Goal: Task Accomplishment & Management: Complete application form

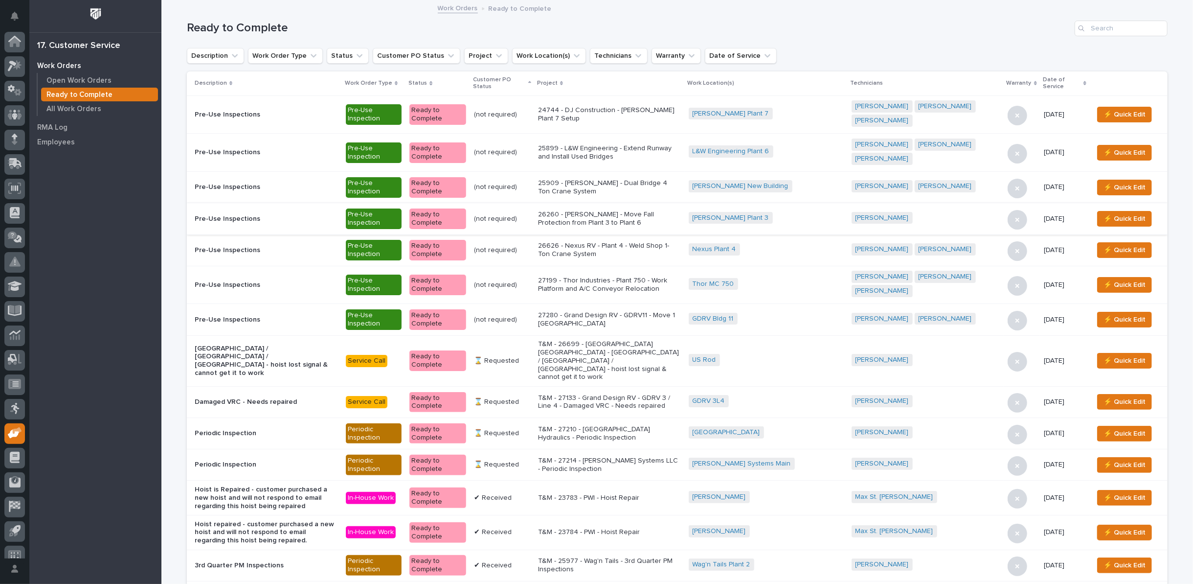
scroll to position [11, 0]
click at [623, 340] on p "T&M - 26699 - [GEOGRAPHIC_DATA] [GEOGRAPHIC_DATA] - [GEOGRAPHIC_DATA] / [GEOGRA…" at bounding box center [609, 360] width 143 height 41
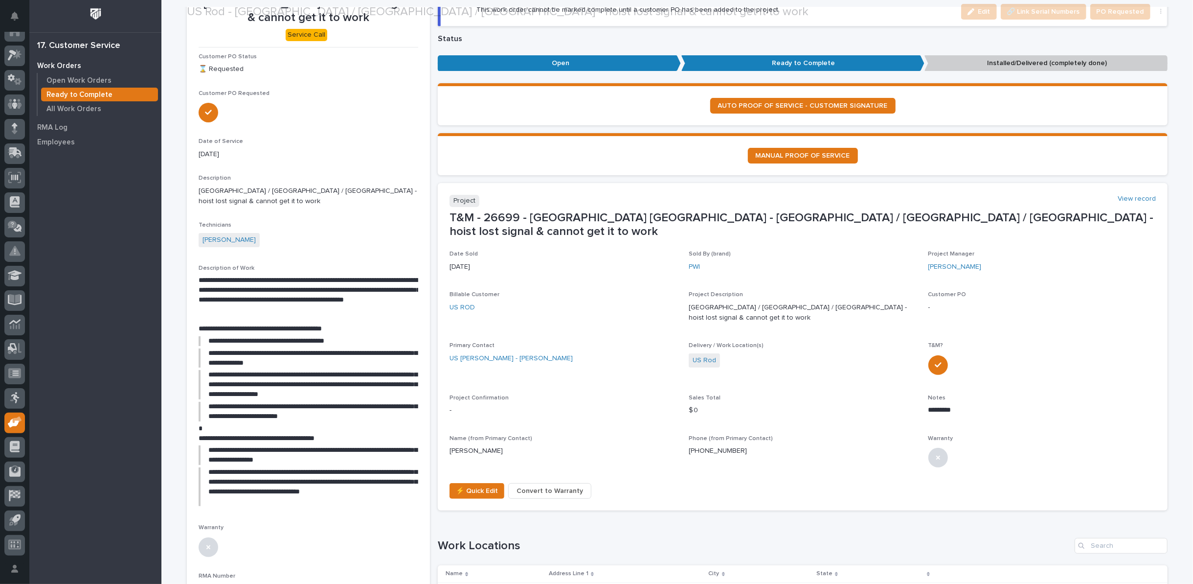
scroll to position [109, 0]
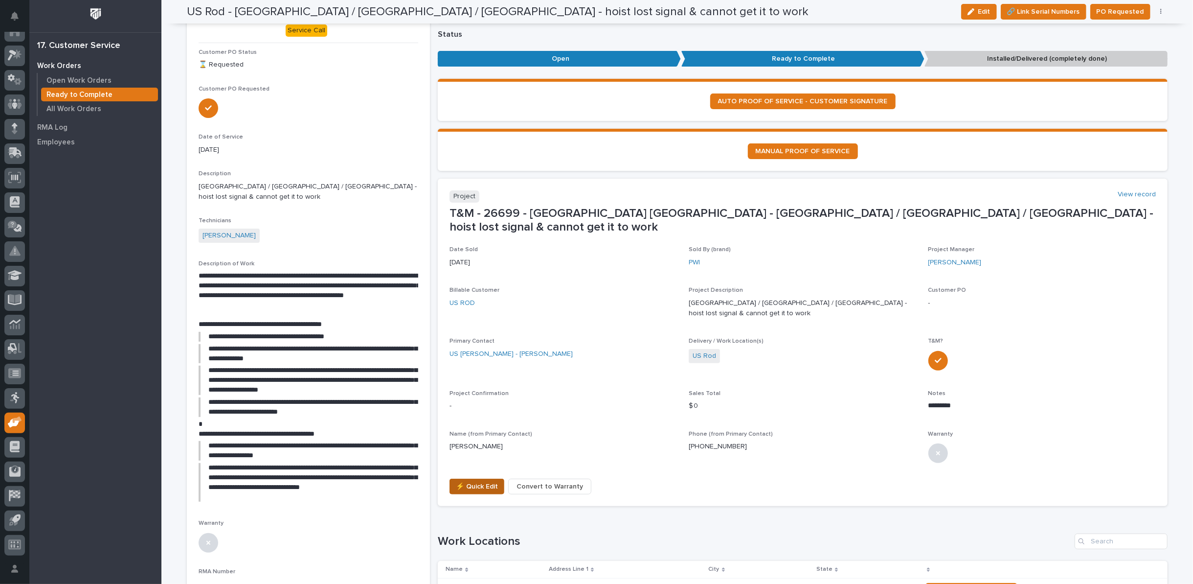
click at [463, 480] on span "⚡ Quick Edit" at bounding box center [477, 486] width 42 height 12
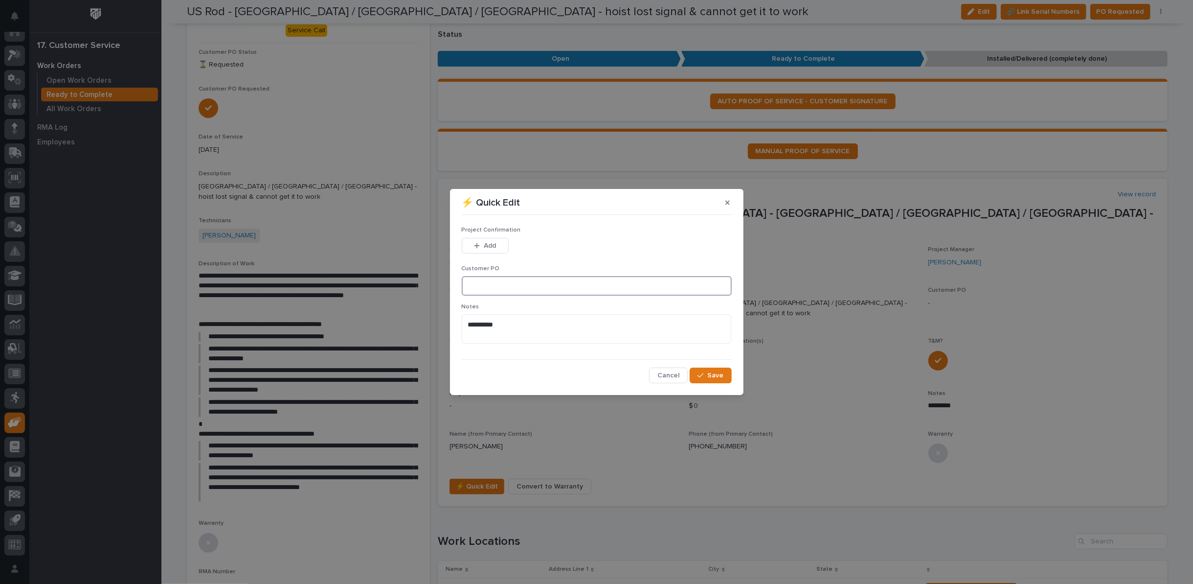
click at [490, 285] on input at bounding box center [597, 286] width 270 height 20
type input "PO009922"
click at [484, 241] on button "Add" at bounding box center [485, 246] width 47 height 16
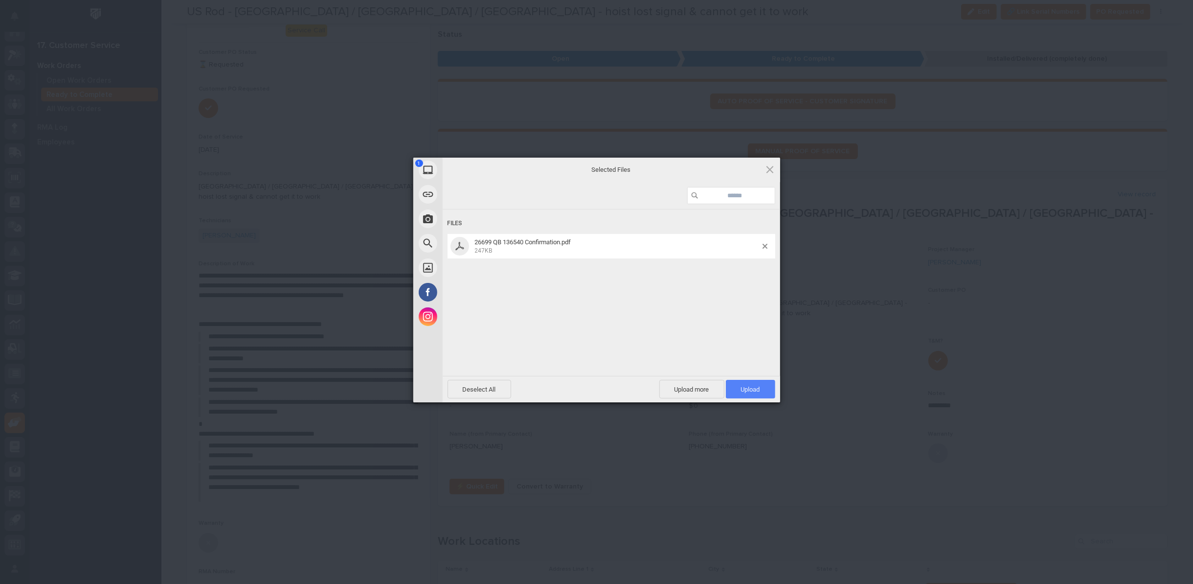
click at [744, 386] on span "Upload 1" at bounding box center [750, 388] width 19 height 7
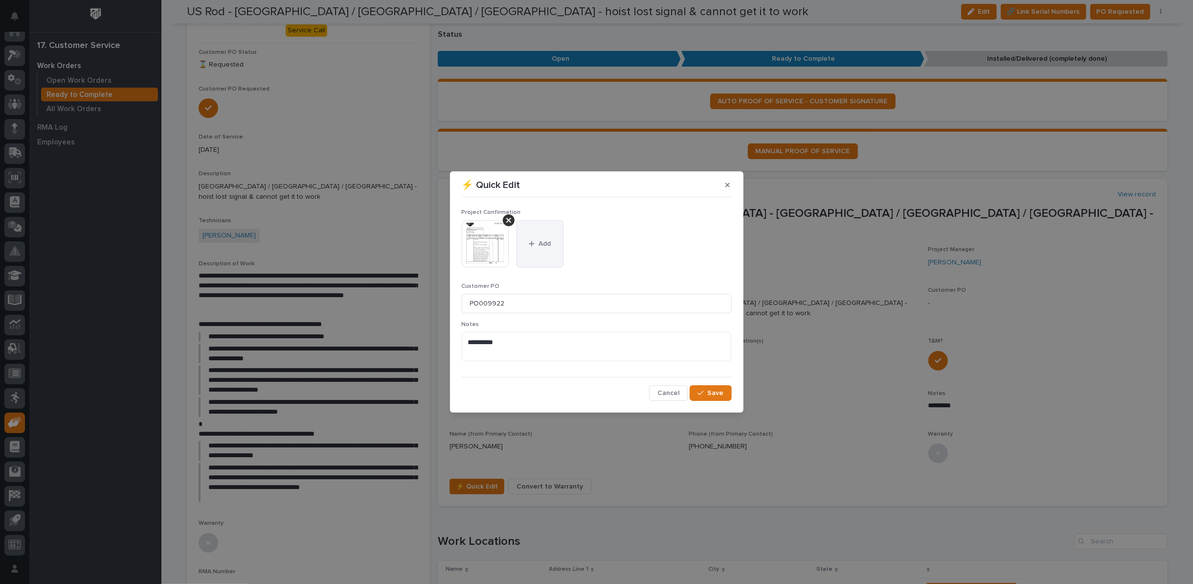
click at [539, 242] on span "Add" at bounding box center [545, 243] width 12 height 9
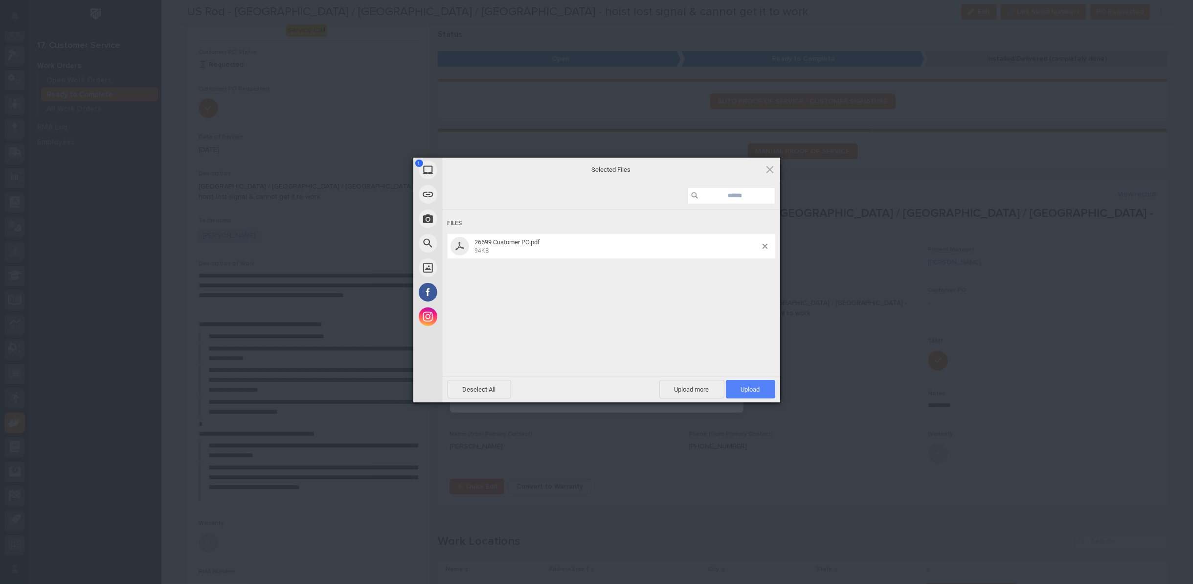
click at [741, 385] on span "Upload 1" at bounding box center [750, 388] width 19 height 7
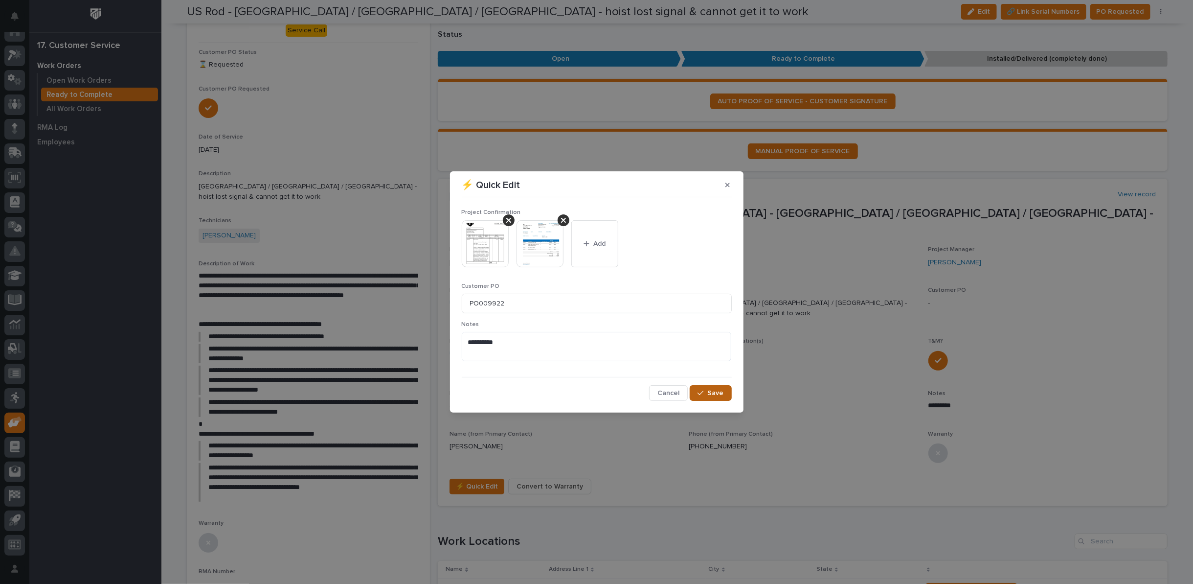
click at [719, 391] on span "Save" at bounding box center [716, 392] width 16 height 9
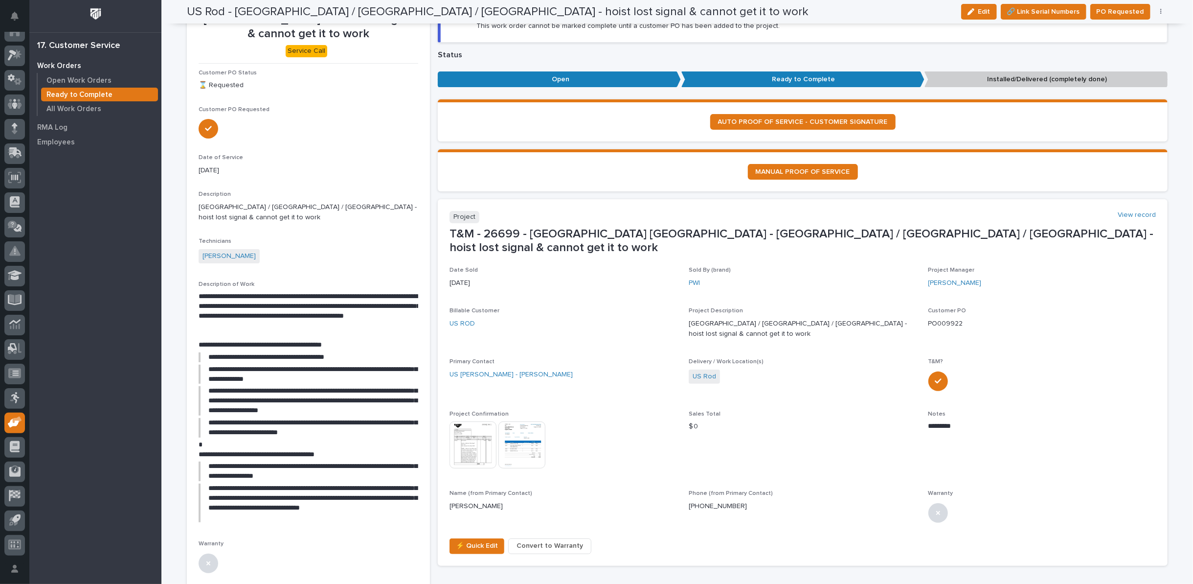
scroll to position [0, 0]
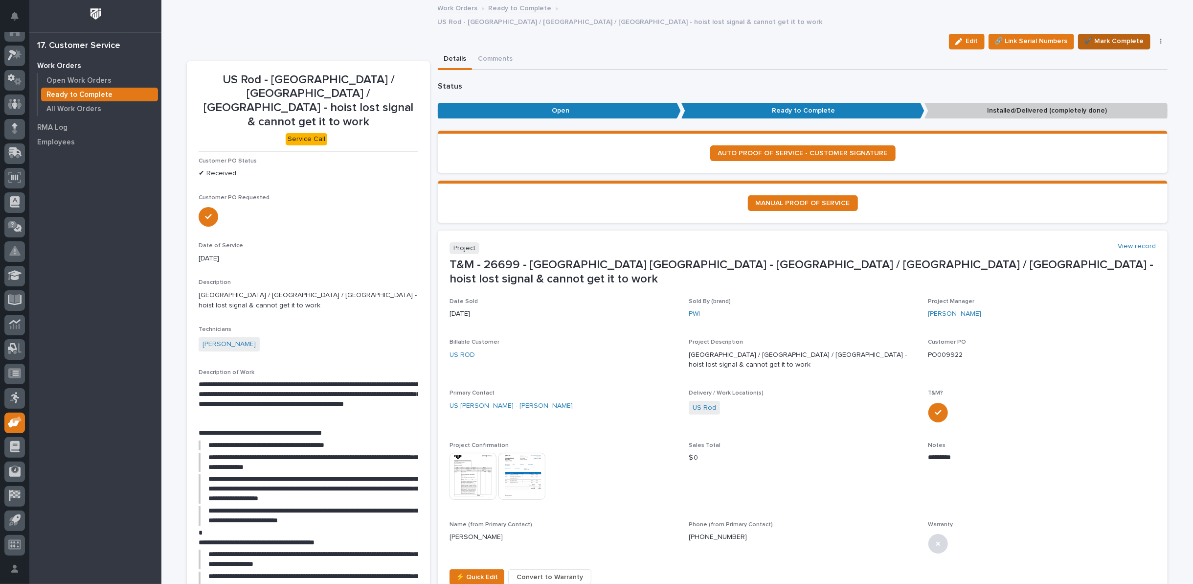
click at [1096, 35] on span "✔️ Mark Complete" at bounding box center [1115, 41] width 60 height 12
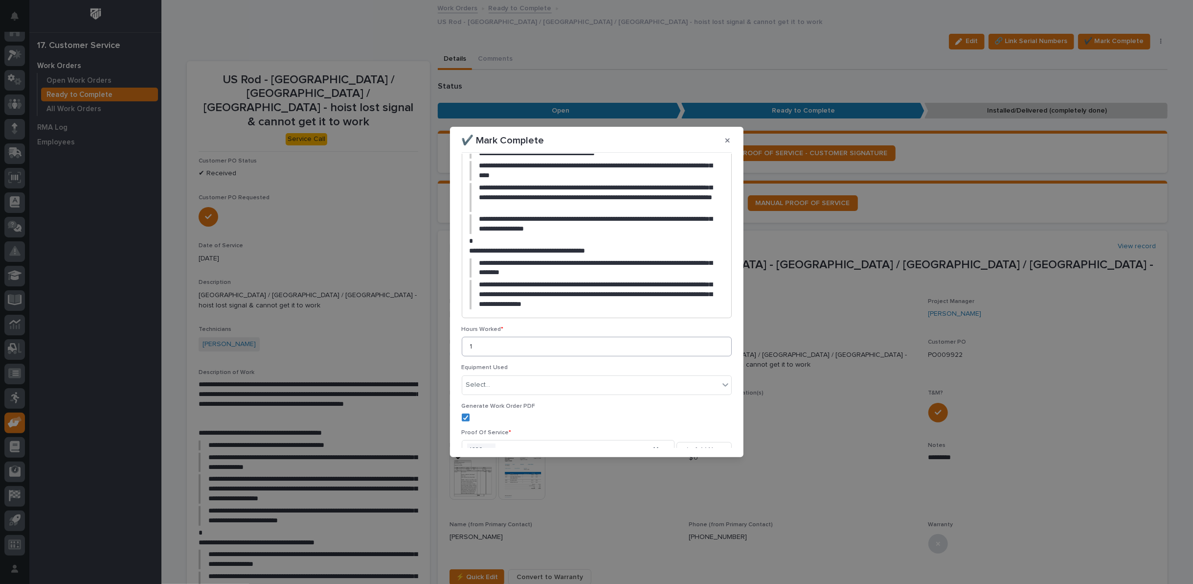
scroll to position [227, 0]
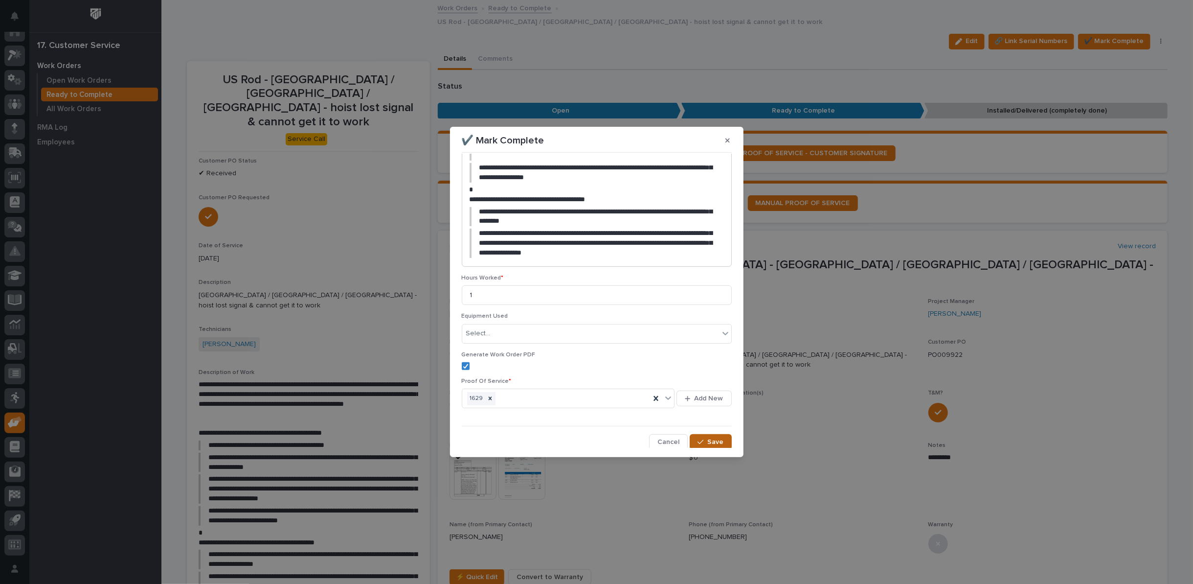
click at [701, 441] on div "button" at bounding box center [703, 441] width 10 height 7
